Goal: Navigation & Orientation: Find specific page/section

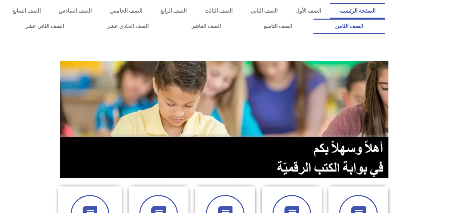
click at [313, 19] on link "الصف الثامن" at bounding box center [348, 26] width 71 height 15
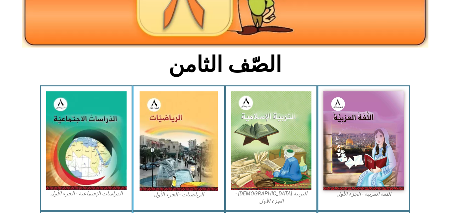
scroll to position [146, 0]
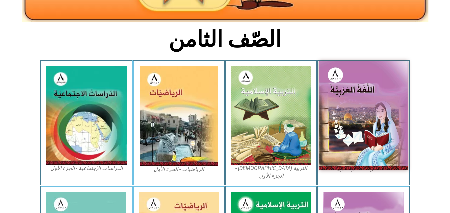
click at [366, 100] on img at bounding box center [363, 115] width 89 height 109
